Goal: Task Accomplishment & Management: Manage account settings

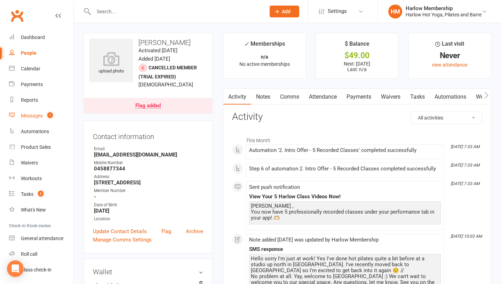
click at [34, 110] on link "Messages 1" at bounding box center [41, 116] width 64 height 16
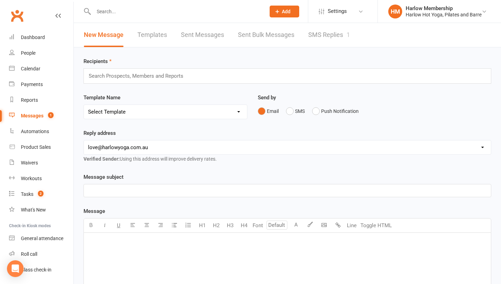
click at [106, 14] on input "text" at bounding box center [176, 12] width 169 height 10
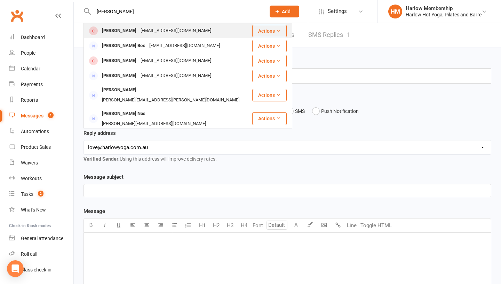
type input "[PERSON_NAME]"
click at [110, 25] on div "[PERSON_NAME] [EMAIL_ADDRESS][DOMAIN_NAME]" at bounding box center [167, 31] width 167 height 14
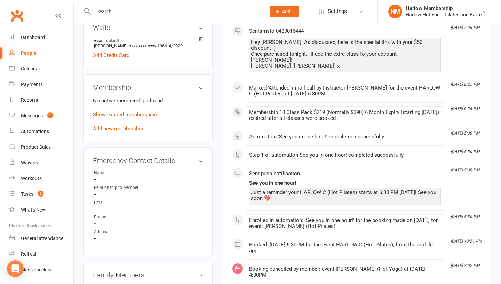
scroll to position [221, 0]
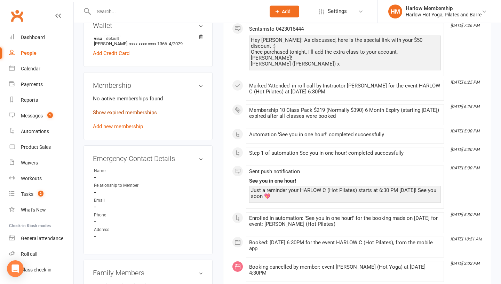
click at [120, 112] on link "Show expired memberships" at bounding box center [125, 112] width 64 height 6
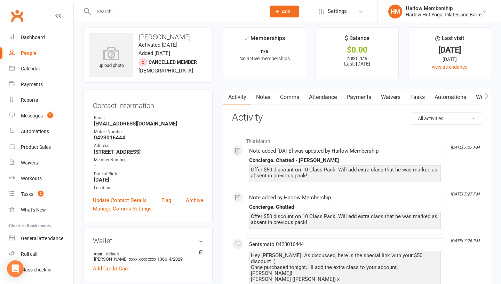
scroll to position [7, 0]
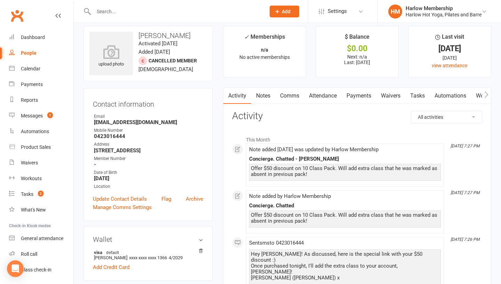
click at [271, 96] on link "Notes" at bounding box center [263, 96] width 24 height 16
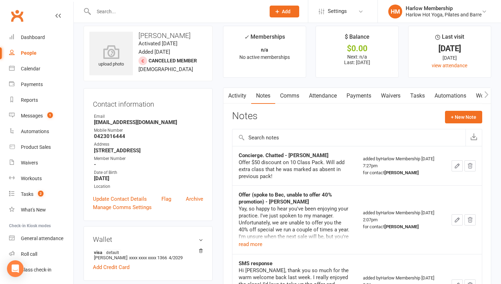
click at [417, 94] on link "Tasks" at bounding box center [418, 96] width 24 height 16
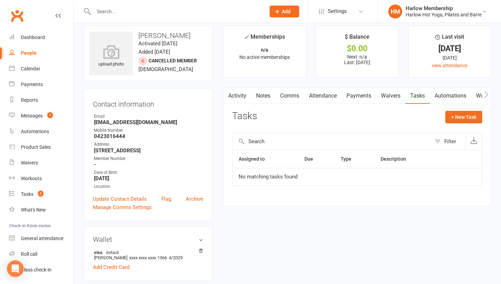
click at [280, 92] on link "Comms" at bounding box center [289, 96] width 29 height 16
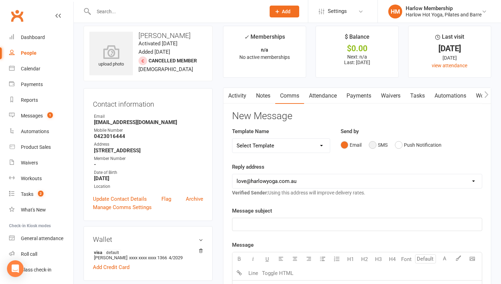
click at [375, 147] on button "SMS" at bounding box center [378, 144] width 19 height 13
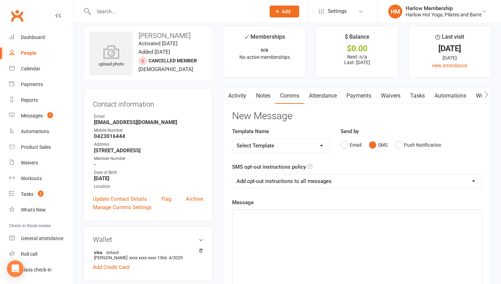
click at [316, 239] on div "﻿" at bounding box center [358, 262] width 250 height 104
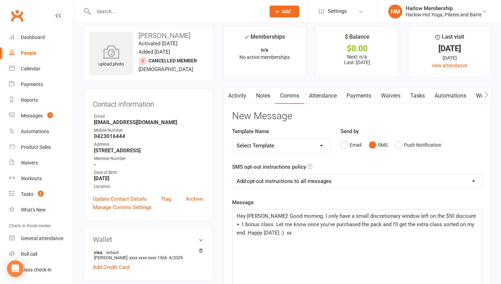
scroll to position [43, 0]
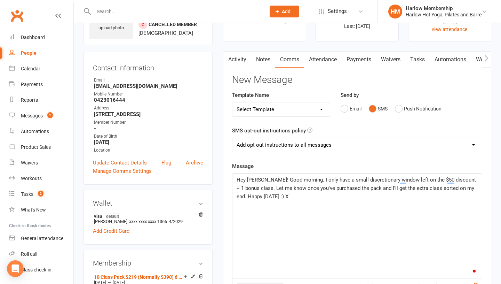
click at [286, 197] on p "Hey [PERSON_NAME]! Good morning. I only have a small discretionary window left …" at bounding box center [357, 187] width 241 height 25
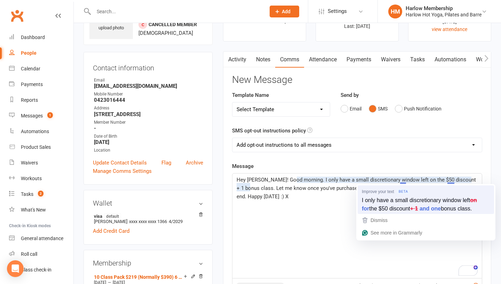
click at [404, 195] on div "I only have a small discretionary window left on for the $50 discount + 1 and o…" at bounding box center [426, 203] width 131 height 19
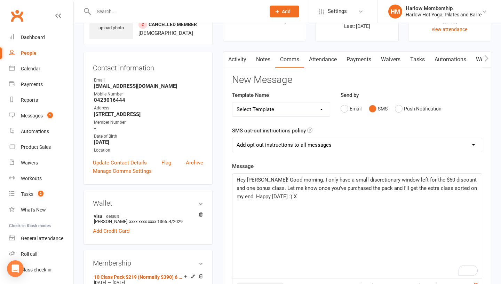
click at [308, 196] on p "Hey [PERSON_NAME]! Good morning. I only have a small discretionary window left …" at bounding box center [357, 187] width 241 height 25
drag, startPoint x: 467, startPoint y: 181, endPoint x: 448, endPoint y: 181, distance: 19.5
click at [448, 181] on span "Hey [PERSON_NAME]! Good morning. I only have a small discretionary window left …" at bounding box center [358, 187] width 242 height 23
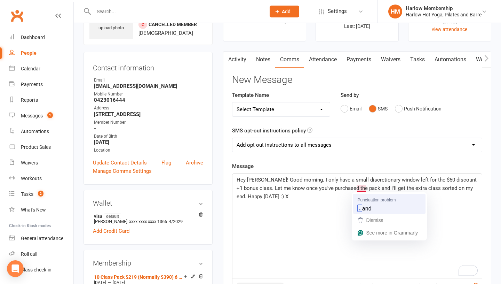
click at [363, 203] on div ", and" at bounding box center [389, 208] width 67 height 11
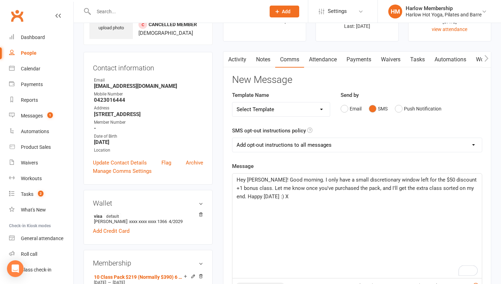
scroll to position [50, 0]
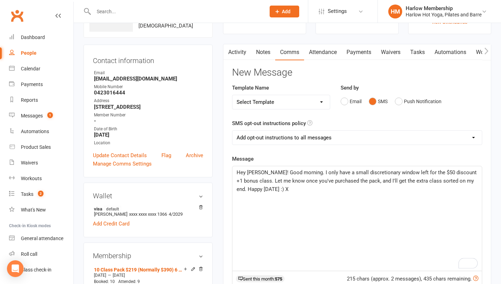
click at [461, 181] on span "Hey [PERSON_NAME]! Good morning. I only have a small discretionary window left …" at bounding box center [358, 180] width 242 height 23
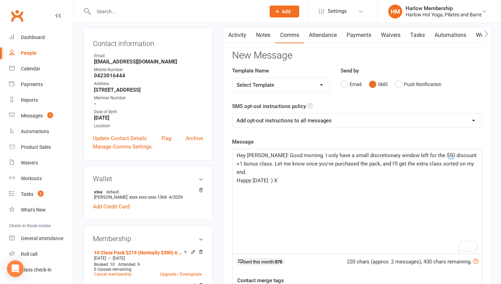
scroll to position [68, 0]
click at [297, 155] on span "Hey [PERSON_NAME]! Good morning. I only have a small discretionary window left …" at bounding box center [358, 163] width 242 height 23
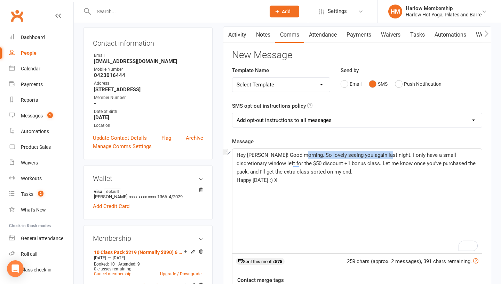
drag, startPoint x: 382, startPoint y: 155, endPoint x: 299, endPoint y: 153, distance: 82.9
click at [299, 153] on span "Hey [PERSON_NAME]! Good morning. So lovely seeing you again last night. I only …" at bounding box center [357, 163] width 241 height 23
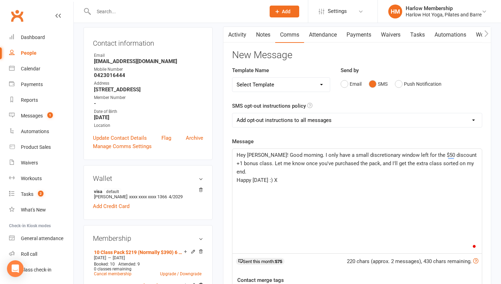
click at [291, 176] on p "Happy [DATE] :) X" at bounding box center [357, 180] width 241 height 8
drag, startPoint x: 467, startPoint y: 154, endPoint x: 448, endPoint y: 154, distance: 19.1
click at [448, 154] on p "Hey [PERSON_NAME]! Good morning. I only have a small discretionary window left …" at bounding box center [357, 163] width 241 height 25
click at [376, 176] on p "Happy [DATE] :) X" at bounding box center [357, 180] width 241 height 8
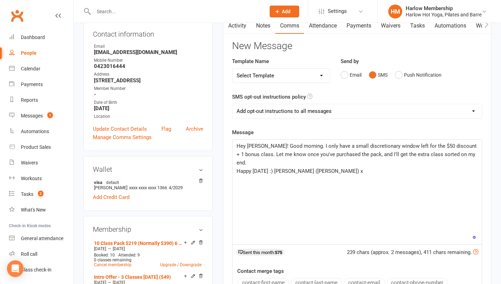
click at [269, 118] on div "New Message Template Name Select Template [Email] Birthday Comp Pass [Push Noti…" at bounding box center [357, 221] width 250 height 361
click at [263, 114] on select "Add opt-out instructions to all messages Add opt-out instructions for messages …" at bounding box center [358, 111] width 250 height 14
select select "2"
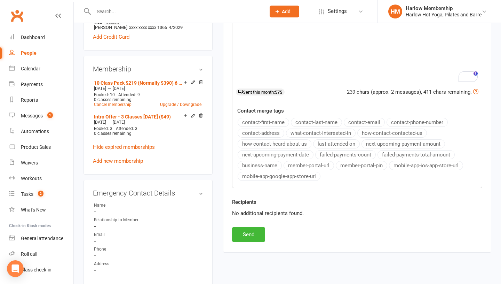
scroll to position [237, 0]
click at [239, 234] on button "Send" at bounding box center [248, 234] width 33 height 15
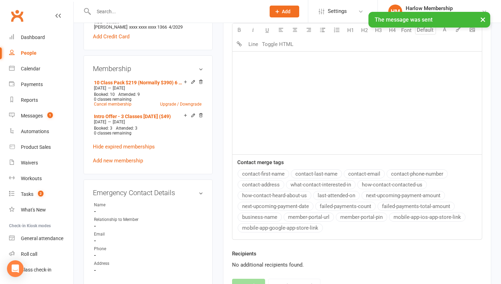
scroll to position [0, 0]
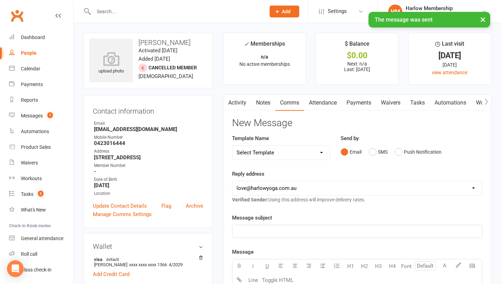
click at [261, 106] on link "Notes" at bounding box center [263, 103] width 24 height 16
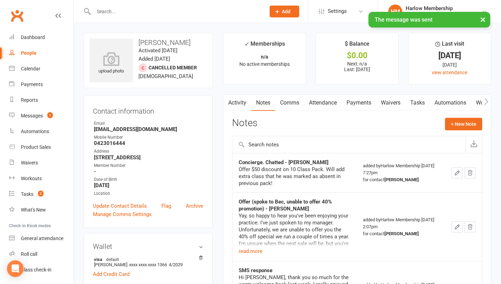
click at [243, 103] on link "Activity" at bounding box center [237, 103] width 28 height 16
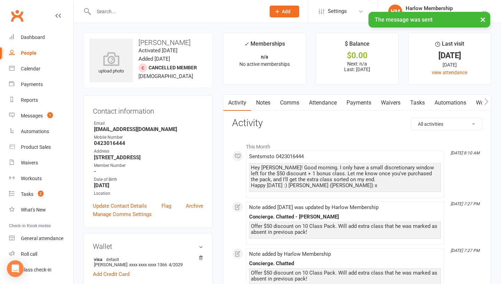
click at [419, 99] on link "Tasks" at bounding box center [418, 103] width 24 height 16
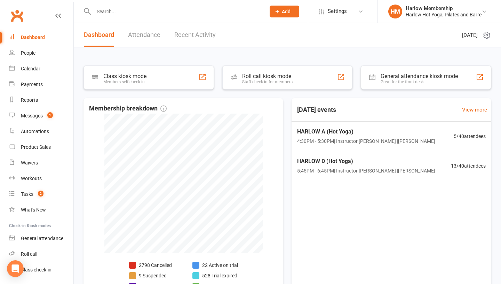
click at [115, 11] on input "text" at bounding box center [176, 12] width 169 height 10
click at [30, 191] on div "Tasks" at bounding box center [27, 194] width 13 height 6
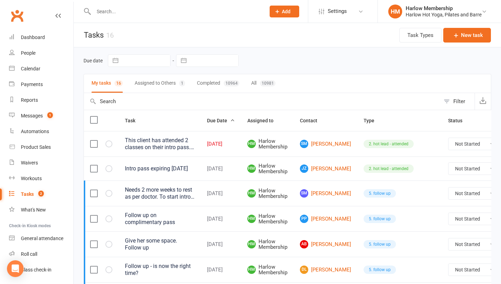
click at [449, 143] on select "Not Started In Progress Waiting Complete" at bounding box center [475, 144] width 52 height 12
select select "unstarted"
click at [460, 36] on icon "button" at bounding box center [456, 35] width 7 height 7
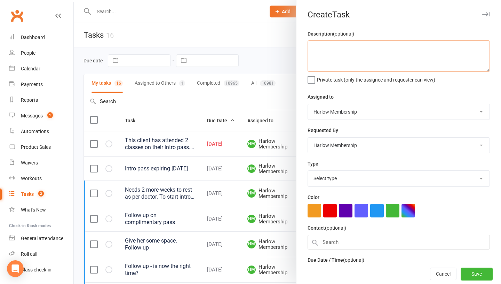
click at [325, 46] on textarea at bounding box center [399, 55] width 182 height 31
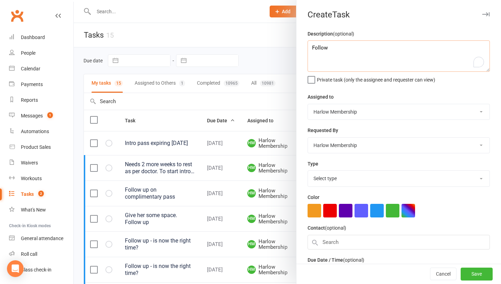
type textarea "Follow u"
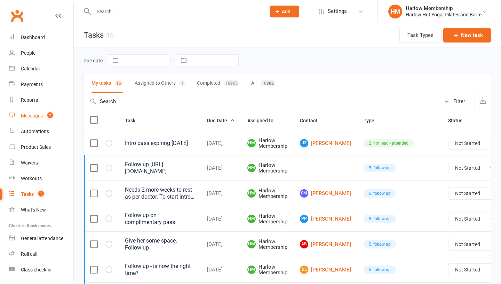
click at [43, 114] on link "Messages 2" at bounding box center [41, 116] width 64 height 16
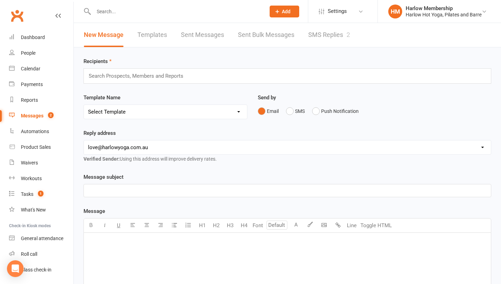
click at [324, 36] on link "SMS Replies 2" at bounding box center [329, 35] width 42 height 24
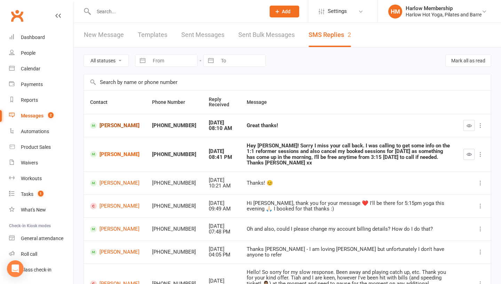
click at [106, 124] on link "[PERSON_NAME]" at bounding box center [114, 125] width 49 height 7
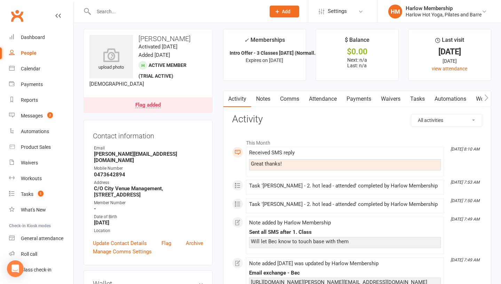
scroll to position [1, 0]
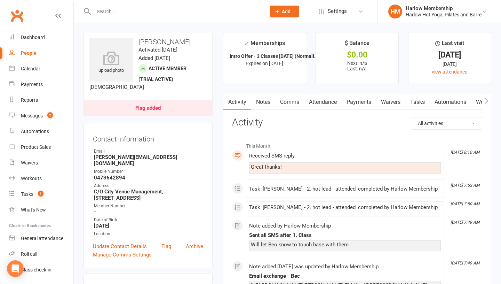
click at [287, 105] on link "Comms" at bounding box center [289, 102] width 29 height 16
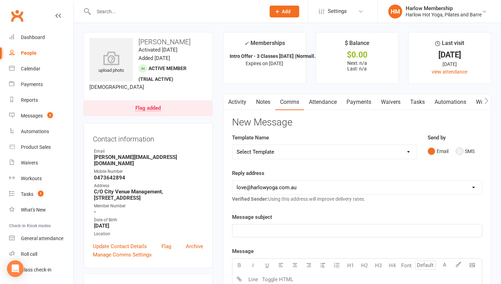
click at [460, 151] on button "SMS" at bounding box center [465, 150] width 19 height 13
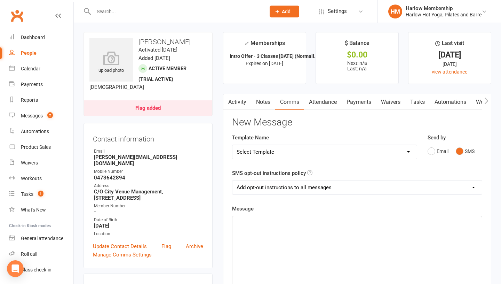
click at [320, 230] on div "﻿" at bounding box center [358, 268] width 250 height 104
click at [412, 222] on span "Amazing! Can I sign you all into your 2. class? We can't wait to welcome you ba…" at bounding box center [356, 226] width 239 height 15
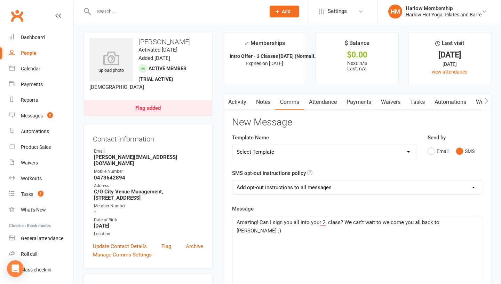
click at [463, 225] on p "Amazing! Can I sign you all into your 2. class? We can't wait to welcome you al…" at bounding box center [357, 226] width 241 height 17
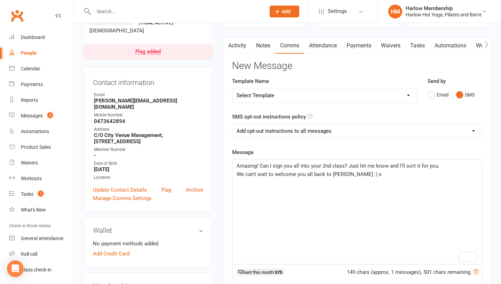
click at [400, 178] on p "We can't wait to welcome you all back to Harlow :) x" at bounding box center [357, 174] width 241 height 8
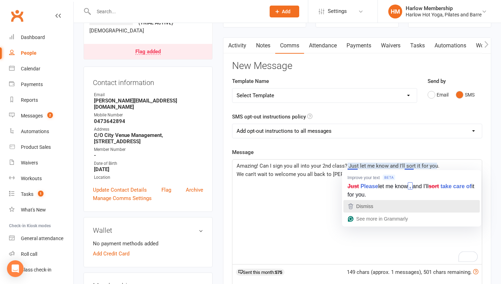
click at [355, 203] on div "Dismiss" at bounding box center [364, 206] width 18 height 10
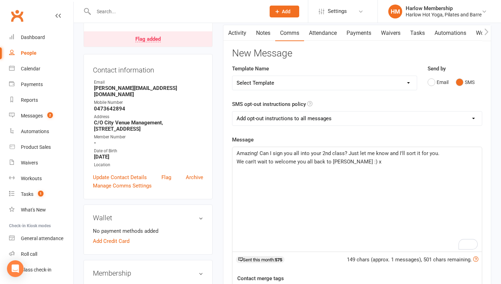
scroll to position [70, 0]
click at [301, 165] on div "Amazing! Can I sign you all into your 2nd class? Just let me know and I'll sort…" at bounding box center [358, 199] width 250 height 104
click at [308, 164] on p "We can't wait to welcome you all back to Harlow :) x" at bounding box center [357, 161] width 241 height 8
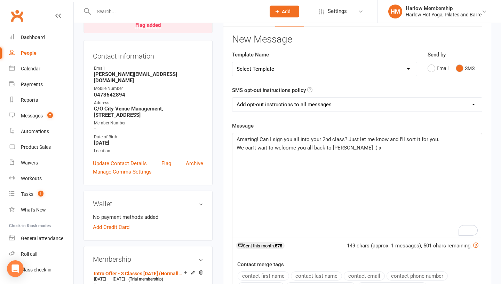
scroll to position [85, 0]
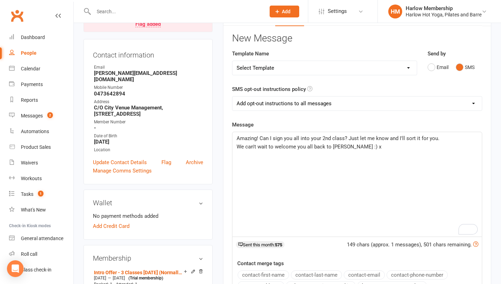
click at [353, 147] on span "We can't wait to welcome you all back to Harlow :) x" at bounding box center [309, 146] width 145 height 6
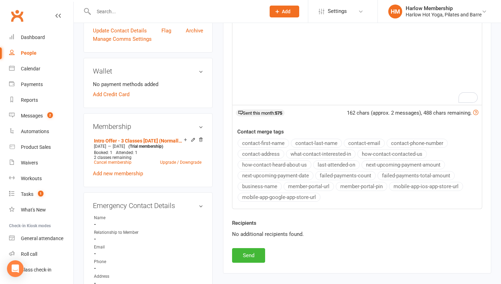
scroll to position [96, 0]
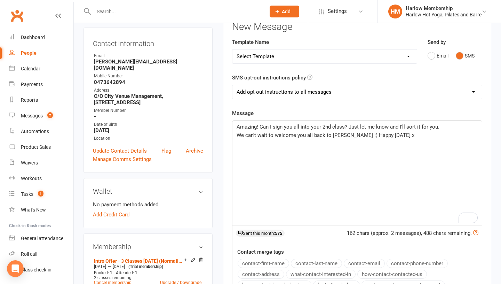
click at [272, 92] on select "Add opt-out instructions to all messages Add opt-out instructions for messages …" at bounding box center [358, 92] width 250 height 14
select select "2"
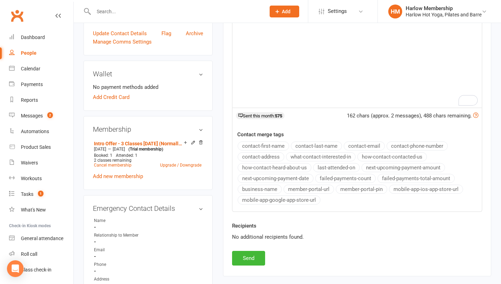
scroll to position [213, 0]
click at [242, 256] on button "Send" at bounding box center [248, 258] width 33 height 15
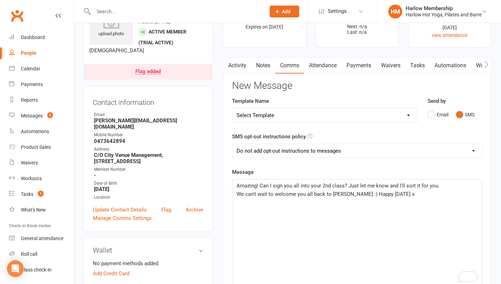
scroll to position [0, 0]
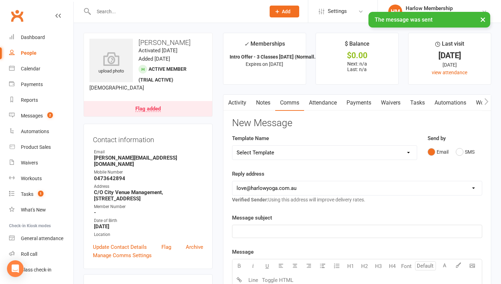
click at [266, 104] on link "Notes" at bounding box center [263, 103] width 24 height 16
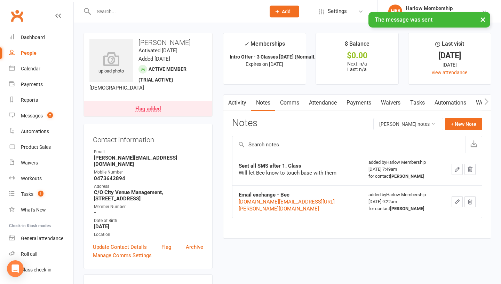
click at [241, 103] on link "Activity" at bounding box center [237, 103] width 28 height 16
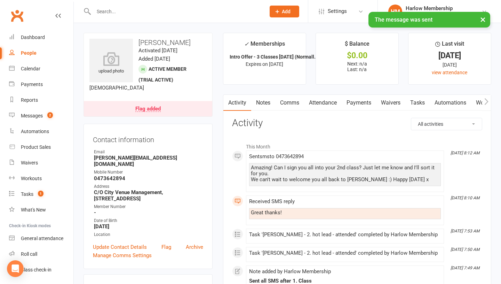
click at [263, 207] on div "Received SMS reply Great thanks!" at bounding box center [345, 209] width 192 height 23
copy div "Great thanks!"
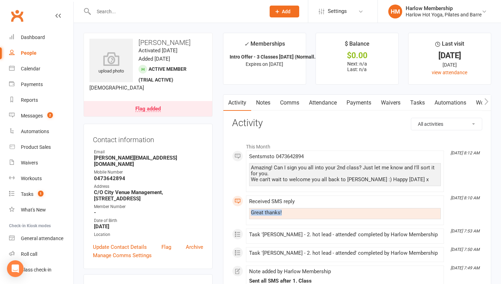
click at [265, 102] on link "Notes" at bounding box center [263, 103] width 24 height 16
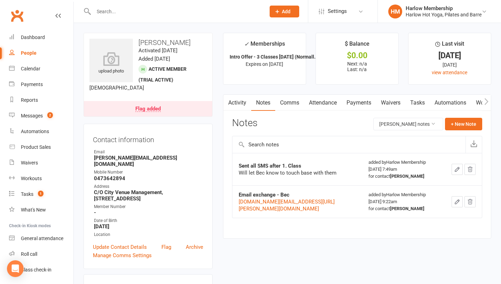
click at [461, 172] on icon "button" at bounding box center [457, 169] width 6 height 6
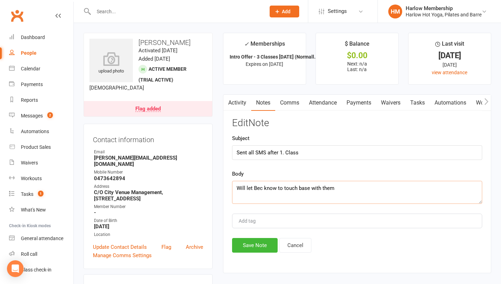
click at [261, 188] on textarea "Will let Bec know to touch base with them" at bounding box center [357, 192] width 250 height 23
paste textarea "Great thanks!"
click at [235, 184] on textarea "Great thanks!" at bounding box center [357, 192] width 250 height 23
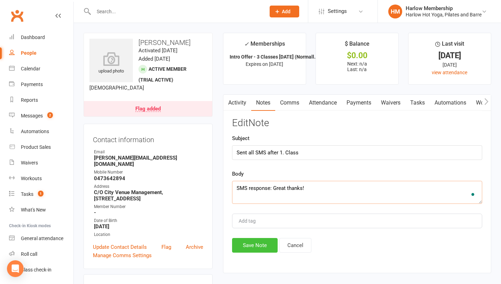
type textarea "SMS response: Great thanks!"
click at [251, 244] on button "Save Note" at bounding box center [255, 245] width 46 height 15
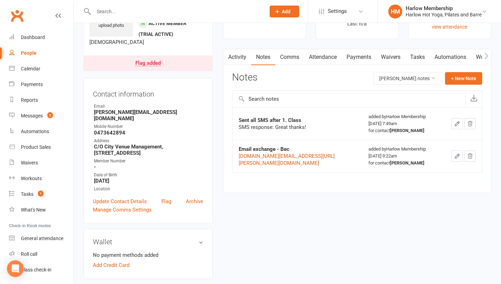
scroll to position [48, 0]
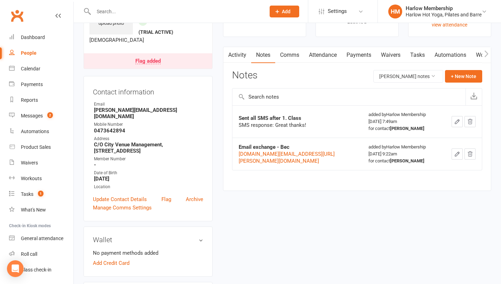
click at [461, 157] on icon "button" at bounding box center [457, 154] width 6 height 6
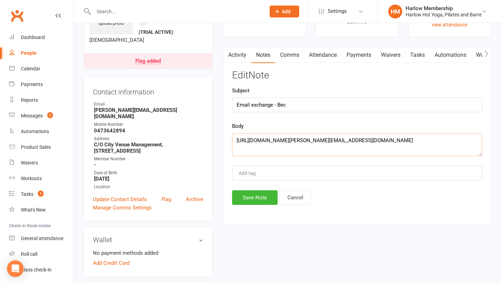
click at [305, 150] on textarea "https://mail.google.com/mail/u/0/#search/glen%40cityvenuemanagement.com.au/FMfc…" at bounding box center [357, 144] width 250 height 23
click at [321, 152] on textarea "https://mail.google.com/mail/u/0/#search/glen%40cityvenuemanagement.com.au/FMfc…" at bounding box center [357, 144] width 250 height 23
type textarea "https://mail.google.com/mail/u/0/#search/glen%40cityvenuemanagement.com.au/FMfc…"
click at [257, 197] on button "Save Note" at bounding box center [255, 197] width 46 height 15
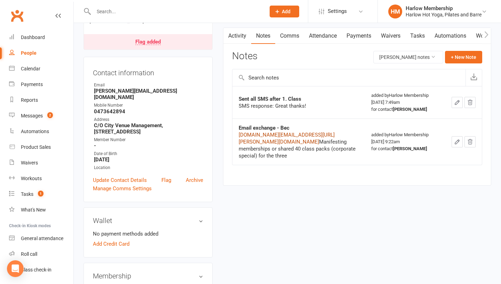
scroll to position [67, 0]
click at [459, 143] on icon "button" at bounding box center [457, 141] width 4 height 4
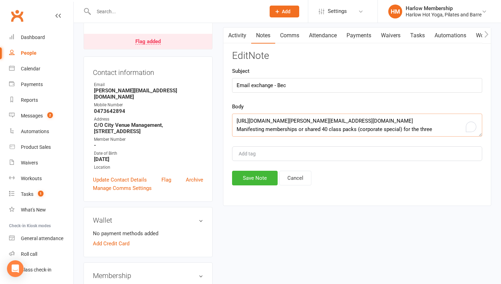
scroll to position [8, 0]
drag, startPoint x: 433, startPoint y: 130, endPoint x: 419, endPoint y: 128, distance: 13.7
click at [419, 128] on textarea "https://mail.google.com/mail/u/0/#search/glen%40cityvenuemanagement.com.au/FMfc…" at bounding box center [357, 124] width 250 height 23
type textarea "https://mail.google.com/mail/u/0/#search/glen%40cityvenuemanagement.com.au/FMfc…"
click at [261, 184] on button "Save Note" at bounding box center [255, 178] width 46 height 15
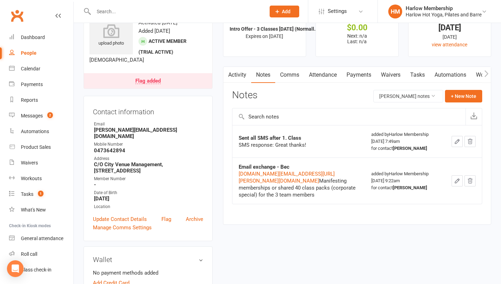
scroll to position [0, 0]
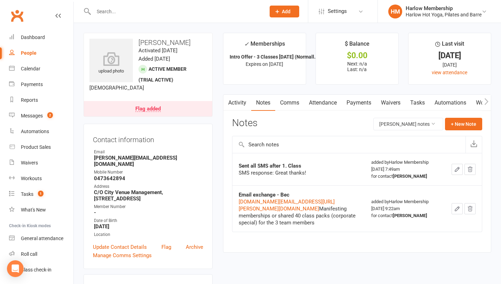
click at [426, 105] on link "Tasks" at bounding box center [418, 103] width 24 height 16
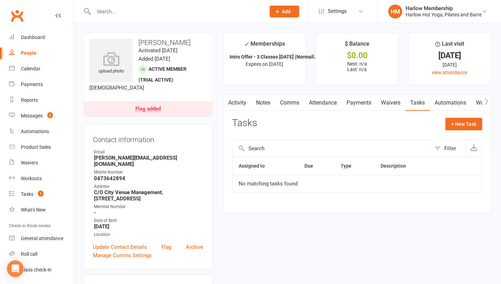
click at [238, 102] on link "Activity" at bounding box center [237, 103] width 28 height 16
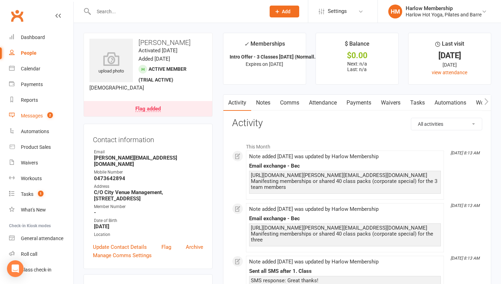
click at [41, 116] on div "Messages" at bounding box center [32, 116] width 22 height 6
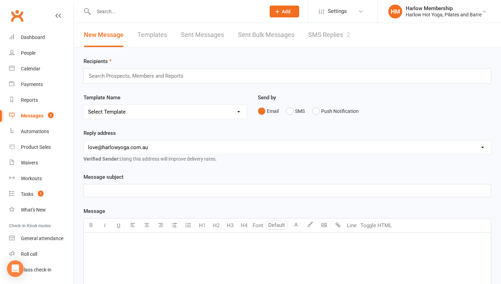
click at [316, 39] on link "SMS Replies 2" at bounding box center [329, 35] width 42 height 24
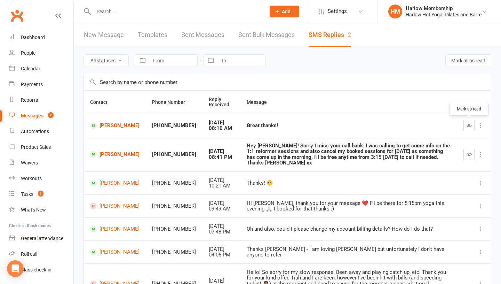
click at [467, 123] on icon "button" at bounding box center [469, 125] width 5 height 5
click at [247, 151] on div "Hey [PERSON_NAME]! Sorry I miss your call back. I was calling to get some info …" at bounding box center [349, 154] width 204 height 23
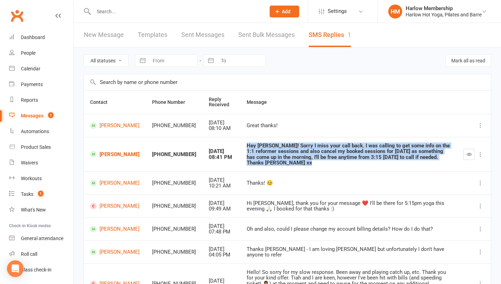
click at [247, 151] on div "Hey [PERSON_NAME]! Sorry I miss your call back. I was calling to get some info …" at bounding box center [349, 154] width 204 height 23
copy div "Hey [PERSON_NAME]! Sorry I miss your call back. I was calling to get some info …"
click at [44, 187] on link "Tasks 1" at bounding box center [41, 194] width 64 height 16
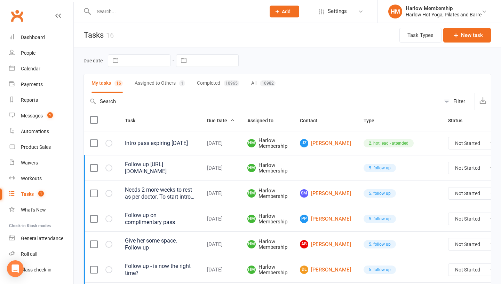
click at [146, 82] on button "Assigned to Others 1" at bounding box center [160, 83] width 50 height 18
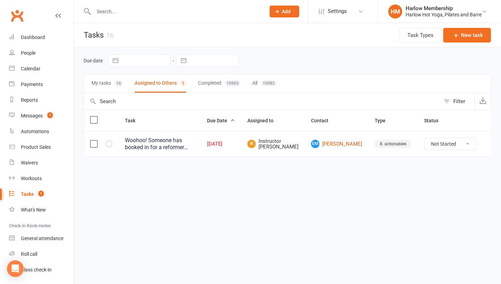
click at [171, 137] on div "Woohoo! Someone has booked in for a reformer session with you. Please check clu…" at bounding box center [160, 144] width 70 height 14
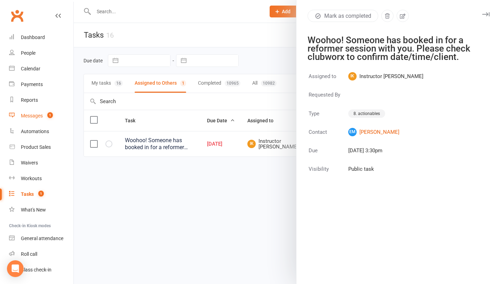
click at [46, 118] on count-badge "1" at bounding box center [48, 116] width 9 height 6
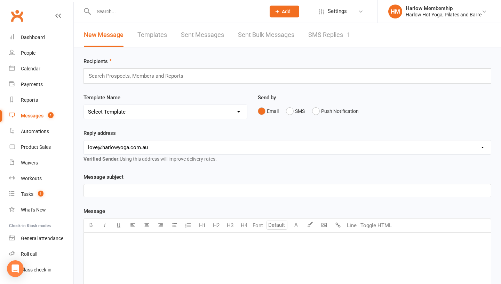
click at [320, 37] on link "SMS Replies 1" at bounding box center [329, 35] width 42 height 24
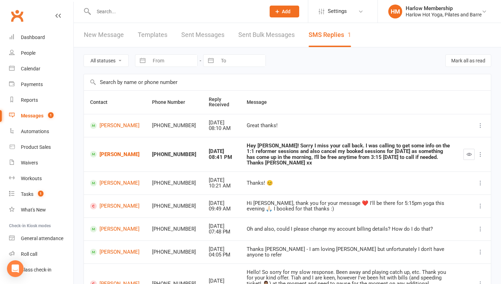
click at [315, 148] on div "Hey Krystyna! Sorry I miss your call back. I was calling to get some info on th…" at bounding box center [349, 154] width 204 height 23
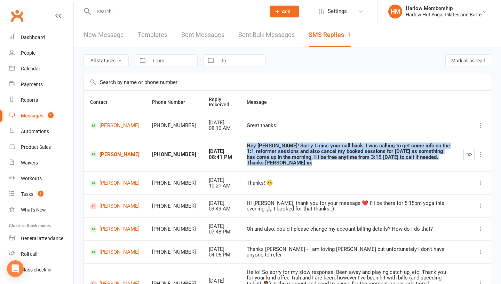
click at [315, 148] on div "Hey Krystyna! Sorry I miss your call back. I was calling to get some info on th…" at bounding box center [349, 154] width 204 height 23
copy div "Hey Krystyna! Sorry I miss your call back. I was calling to get some info on th…"
click at [465, 152] on button "button" at bounding box center [469, 154] width 11 height 11
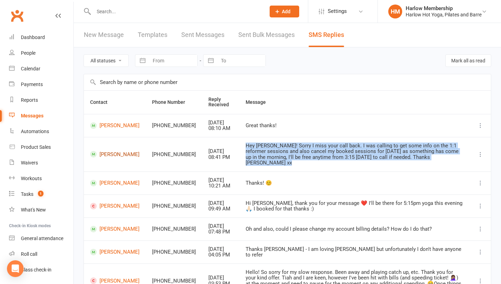
click at [113, 151] on link "[PERSON_NAME]" at bounding box center [114, 154] width 49 height 7
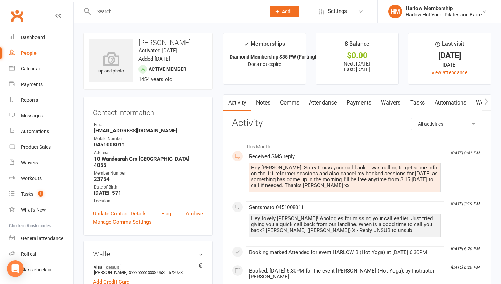
click at [419, 105] on link "Tasks" at bounding box center [418, 103] width 24 height 16
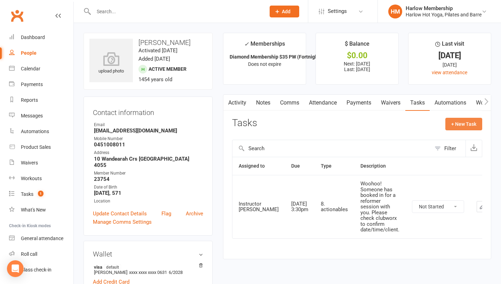
click at [467, 128] on button "+ New Task" at bounding box center [464, 124] width 37 height 13
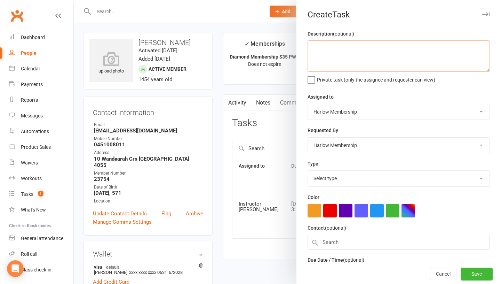
click at [331, 50] on textarea at bounding box center [399, 55] width 182 height 31
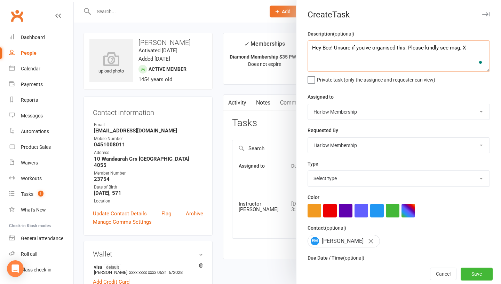
paste textarea "Hey Krystyna! Sorry I miss your call back. I was calling to get some info on th…"
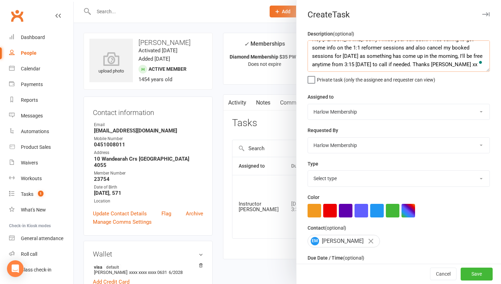
scroll to position [25, 0]
type textarea "Hey Bec! Unsure if you've organised this. Please kindly see msg. X Hey Krystyna…"
click at [341, 176] on select "Select type 1.new lead - induction 1. won membership 2. hot lead - attended 3. …" at bounding box center [399, 178] width 182 height 15
select select "24241"
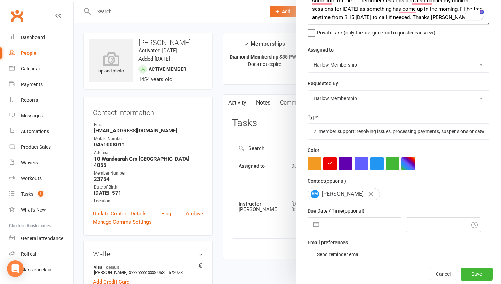
click at [332, 227] on input "text" at bounding box center [362, 225] width 78 height 14
select select "7"
select select "2025"
select select "8"
select select "2025"
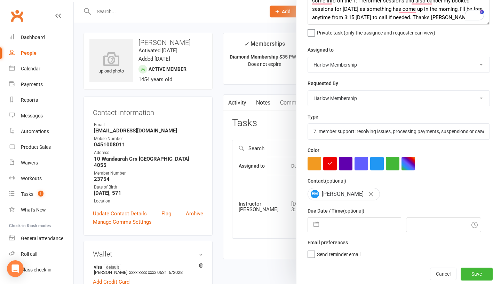
select select "9"
select select "2025"
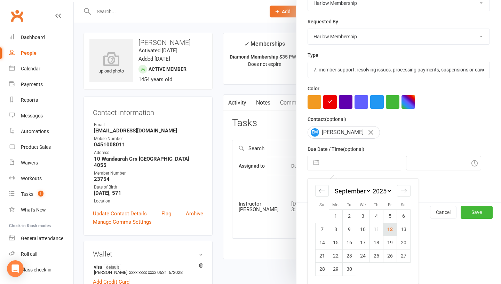
click at [389, 230] on td "12" at bounding box center [390, 228] width 14 height 13
type input "12 Sep 2025"
type input "8:30am"
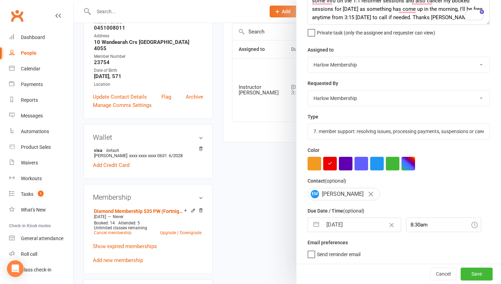
scroll to position [137, 0]
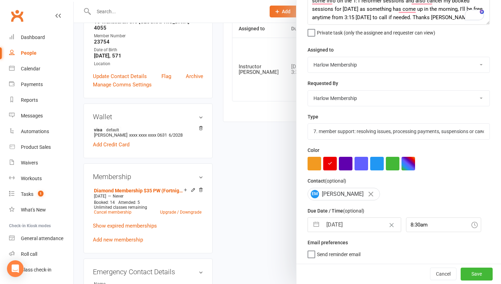
click at [377, 249] on div "Send reminder email" at bounding box center [399, 253] width 182 height 8
click at [313, 256] on label "Send reminder email" at bounding box center [334, 252] width 53 height 7
click at [313, 249] on input "Send reminder email" at bounding box center [334, 249] width 53 height 0
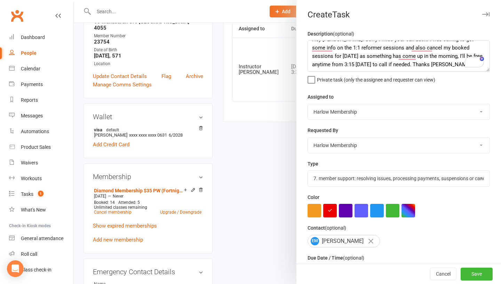
click at [345, 110] on select "Harlow Membership Instructor Georgia Instructor Emma Harlow Accounts Instructor…" at bounding box center [399, 111] width 182 height 15
select select "53337"
click at [460, 47] on textarea "Hey Bec! Unsure if you've organised this. Please kindly see msg. X Hey Krystyna…" at bounding box center [399, 55] width 182 height 31
click at [476, 273] on button "Save" at bounding box center [477, 274] width 32 height 13
